Goal: Book appointment/travel/reservation

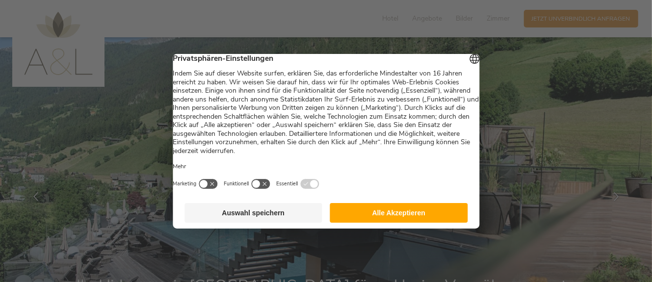
click at [373, 219] on button "Alle Akzeptieren" at bounding box center [399, 213] width 138 height 20
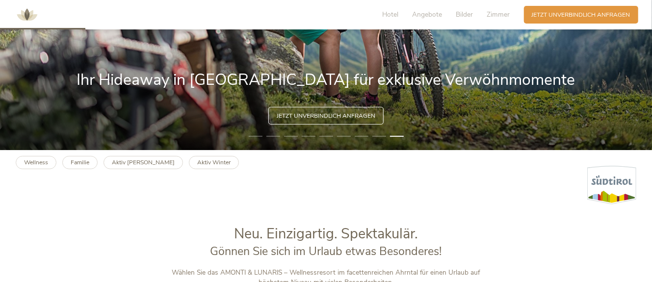
scroll to position [165, 0]
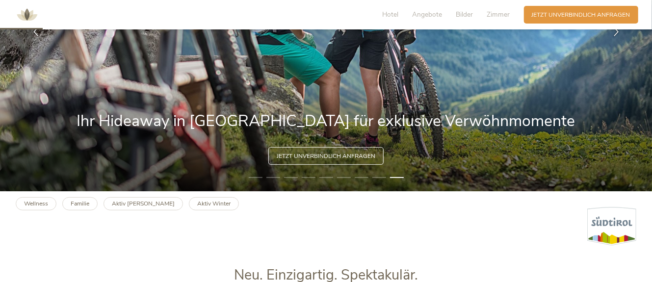
click at [336, 155] on span "Jetzt unverbindlich anfragen" at bounding box center [326, 156] width 99 height 8
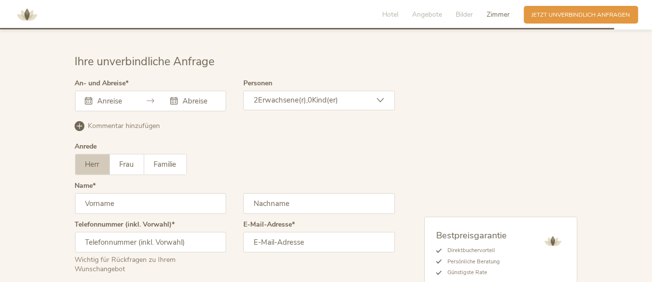
scroll to position [2423, 0]
click at [173, 97] on icon at bounding box center [173, 100] width 7 height 7
click at [90, 97] on icon at bounding box center [88, 100] width 7 height 7
click at [87, 97] on icon at bounding box center [88, 100] width 7 height 7
click at [86, 97] on icon at bounding box center [88, 100] width 7 height 7
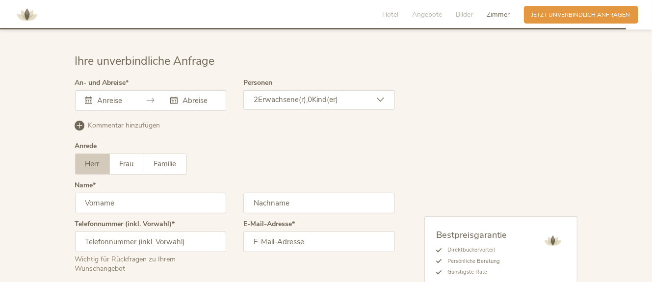
click at [86, 97] on icon at bounding box center [88, 100] width 7 height 7
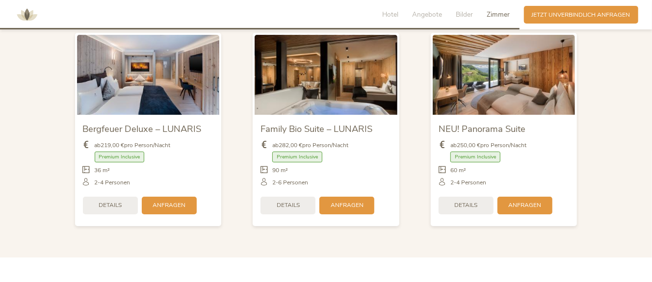
scroll to position [1928, 0]
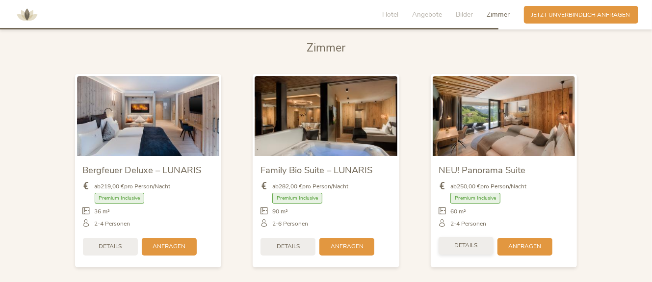
click at [472, 241] on span "Details" at bounding box center [465, 245] width 23 height 8
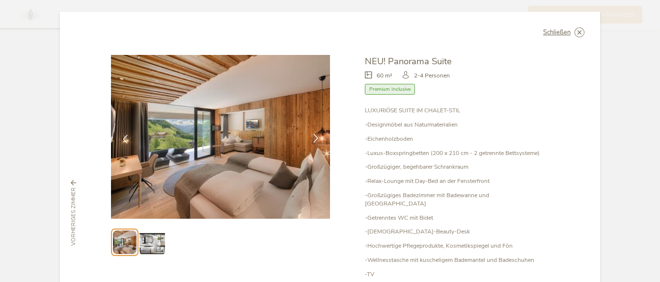
click at [311, 141] on icon at bounding box center [315, 138] width 9 height 9
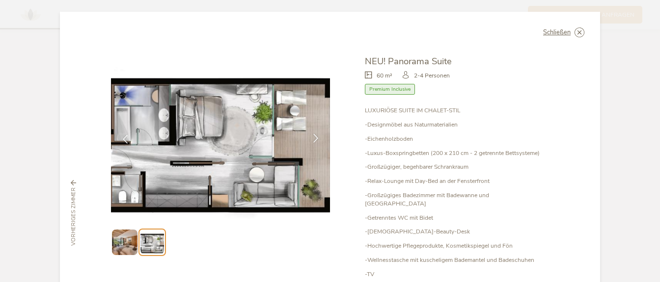
click at [315, 139] on icon at bounding box center [315, 138] width 9 height 9
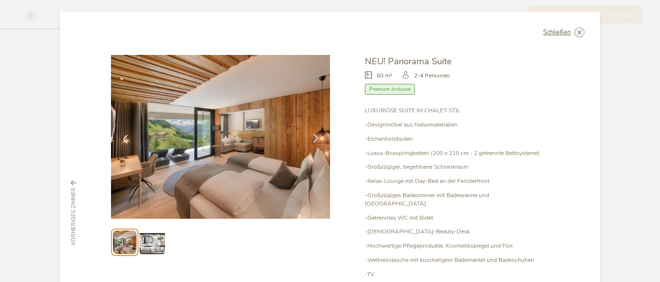
click at [312, 138] on icon at bounding box center [315, 138] width 9 height 9
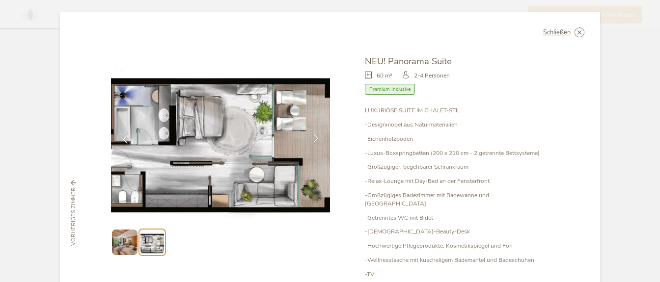
click at [311, 137] on icon at bounding box center [315, 138] width 9 height 9
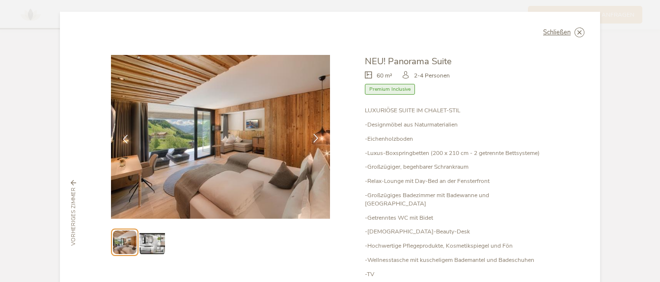
click at [311, 137] on icon at bounding box center [315, 138] width 9 height 9
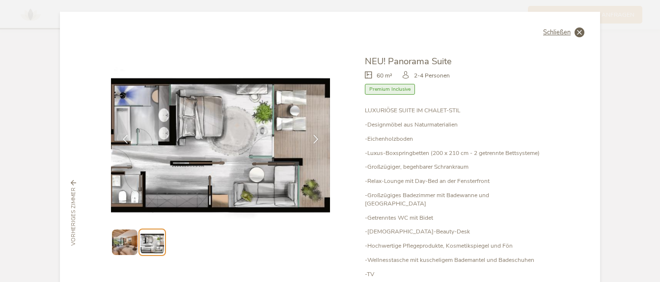
click at [576, 30] on icon at bounding box center [579, 32] width 10 height 10
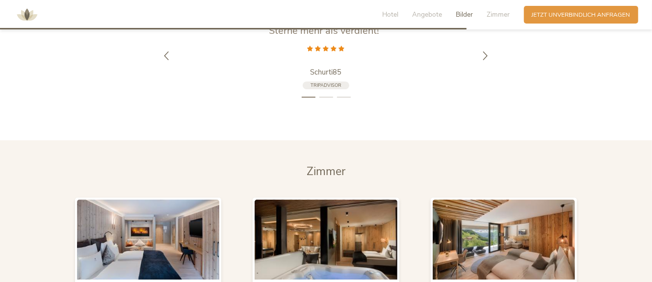
scroll to position [1846, 0]
